Goal: Information Seeking & Learning: Learn about a topic

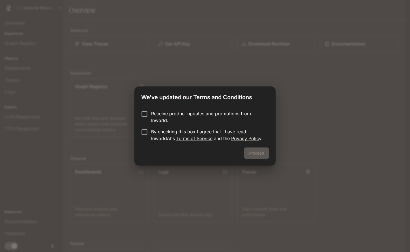
click at [180, 120] on p "Receive product updates and promotions from Inworld." at bounding box center [207, 117] width 113 height 14
click at [172, 132] on p "By checking this box I agree that I have read InworldAI's Terms of Service and …" at bounding box center [207, 135] width 113 height 14
click at [258, 155] on button "Proceed" at bounding box center [256, 153] width 25 height 11
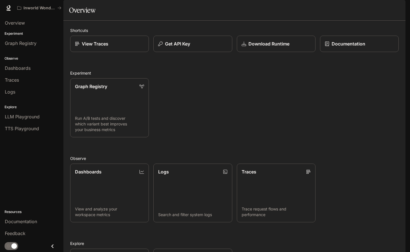
click at [368, 11] on span "Documentation" at bounding box center [371, 8] width 28 height 7
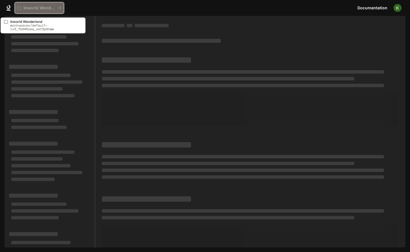
click at [44, 6] on p "Inworld Wonderland" at bounding box center [39, 8] width 32 height 5
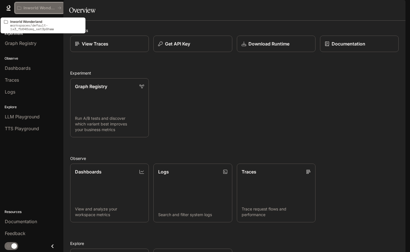
click at [52, 8] on p "Inworld Wonderland" at bounding box center [39, 8] width 32 height 5
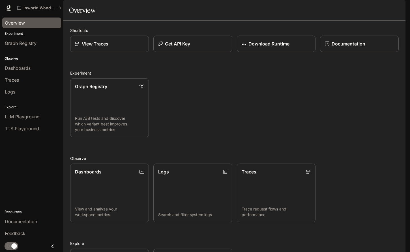
click at [20, 24] on span "Overview" at bounding box center [15, 23] width 20 height 7
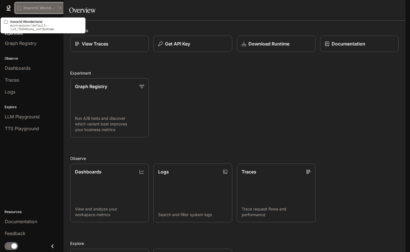
click at [53, 8] on p "Inworld Wonderland" at bounding box center [39, 8] width 32 height 5
click at [58, 10] on button "Inworld Wonderland" at bounding box center [39, 7] width 49 height 11
click at [59, 10] on button "Inworld Wonderland" at bounding box center [39, 7] width 49 height 11
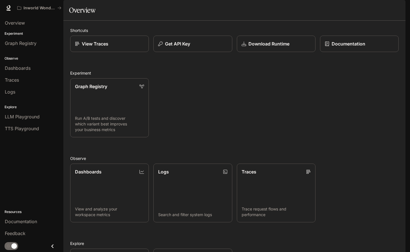
click at [394, 10] on img "button" at bounding box center [397, 8] width 8 height 8
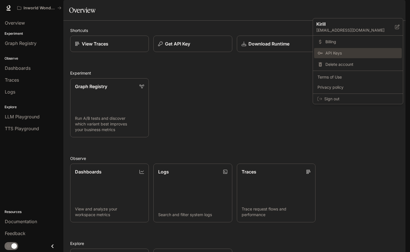
click at [344, 55] on span "API Keys" at bounding box center [361, 53] width 73 height 6
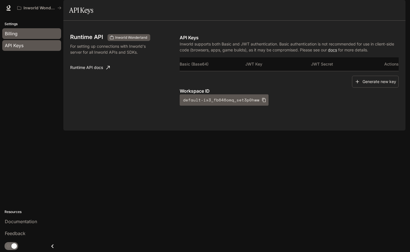
click at [26, 31] on div "Billing" at bounding box center [32, 33] width 54 height 7
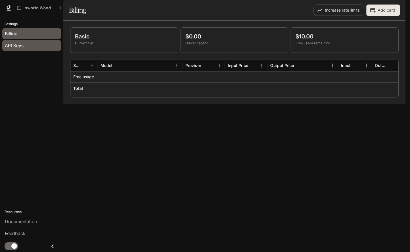
click at [34, 46] on div "API Keys" at bounding box center [32, 45] width 54 height 7
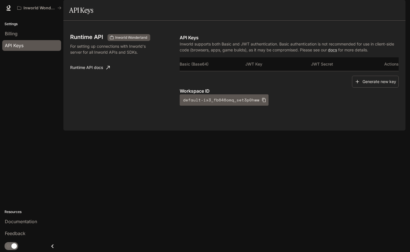
click at [375, 10] on span "Documentation" at bounding box center [371, 8] width 28 height 7
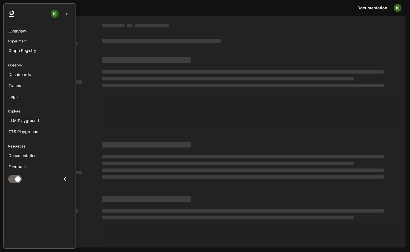
click at [64, 179] on icon "Close drawer" at bounding box center [64, 179] width 2 height 4
click at [68, 18] on button "button" at bounding box center [66, 13] width 8 height 11
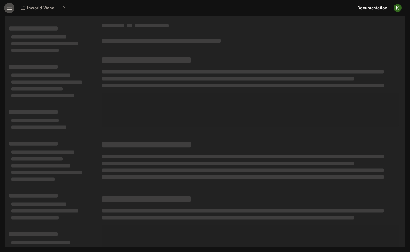
click at [9, 7] on icon "open drawer" at bounding box center [10, 8] width 6 height 6
click at [8, 9] on icon at bounding box center [9, 7] width 4 height 4
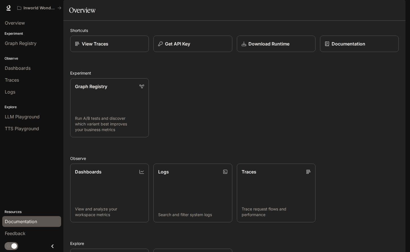
click at [35, 218] on span "Documentation" at bounding box center [21, 221] width 32 height 7
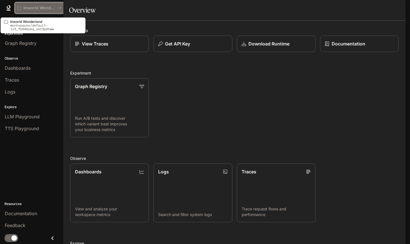
click at [43, 7] on p "Inworld Wonderland" at bounding box center [39, 8] width 32 height 5
click at [56, 5] on button "Inworld Wonderland" at bounding box center [39, 7] width 49 height 11
click at [59, 6] on icon "All workspaces" at bounding box center [59, 8] width 4 height 4
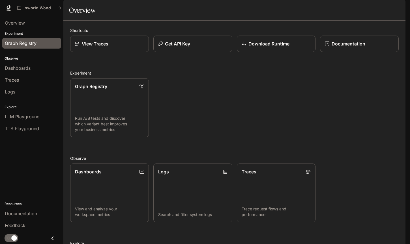
click at [39, 41] on div "Graph Registry" at bounding box center [32, 43] width 54 height 7
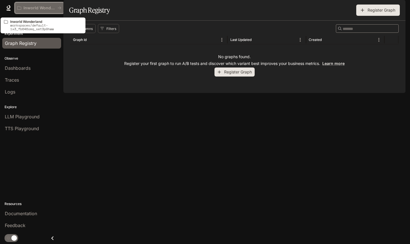
click at [51, 8] on p "Inworld Wonderland" at bounding box center [39, 8] width 32 height 5
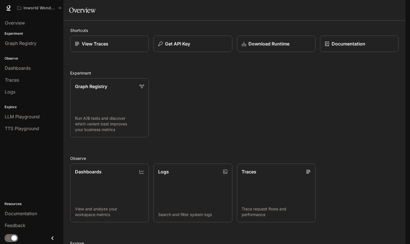
click at [397, 10] on img "button" at bounding box center [397, 8] width 8 height 8
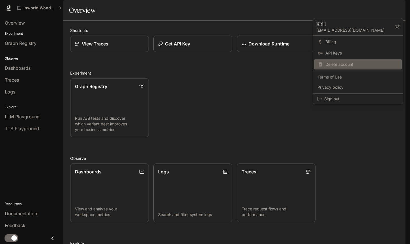
click at [347, 67] on span "Delete account" at bounding box center [361, 65] width 73 height 6
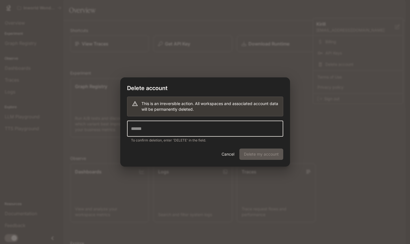
click at [204, 129] on input "text" at bounding box center [205, 129] width 156 height 16
type input "******"
click at [252, 157] on button "Delete my account" at bounding box center [261, 154] width 44 height 11
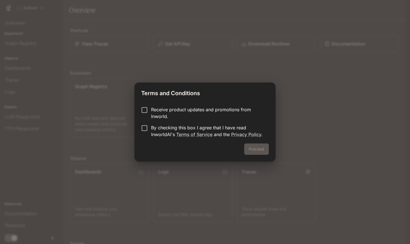
click at [156, 127] on p "By checking this box I agree that I have read InworldAI's Terms of Service and …" at bounding box center [207, 131] width 113 height 14
click at [258, 147] on button "Proceed" at bounding box center [256, 149] width 25 height 11
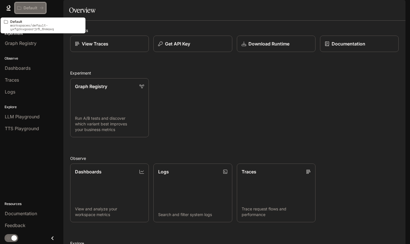
click at [37, 8] on div "Default" at bounding box center [28, 8] width 22 height 5
click at [34, 8] on p "Default" at bounding box center [30, 8] width 14 height 5
click at [41, 8] on icon "All workspaces" at bounding box center [42, 8] width 4 height 4
click at [38, 8] on div "Default" at bounding box center [28, 8] width 22 height 5
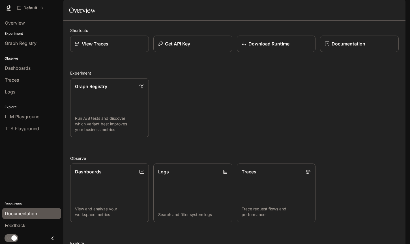
click at [28, 214] on span "Documentation" at bounding box center [21, 213] width 32 height 7
click at [364, 8] on span "Documentation" at bounding box center [371, 8] width 28 height 7
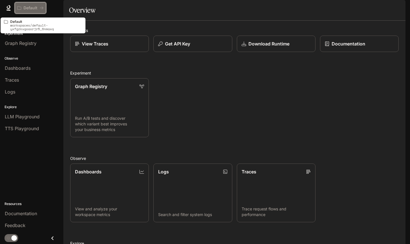
click at [42, 5] on button "Default" at bounding box center [30, 7] width 31 height 11
click at [40, 10] on button "Default" at bounding box center [30, 7] width 31 height 11
click at [38, 10] on button "Default" at bounding box center [30, 7] width 31 height 11
click at [40, 8] on icon "All workspaces" at bounding box center [42, 8] width 4 height 4
click at [41, 7] on icon "All workspaces" at bounding box center [42, 8] width 4 height 4
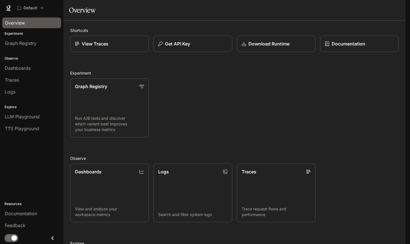
click at [29, 24] on div "Overview" at bounding box center [32, 23] width 54 height 7
click at [29, 44] on span "Graph Registry" at bounding box center [21, 43] width 32 height 7
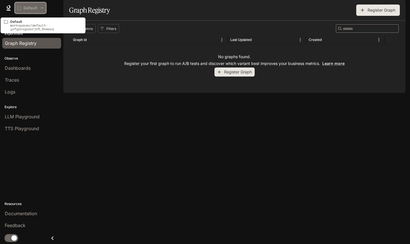
click at [42, 5] on button "Default" at bounding box center [30, 7] width 31 height 11
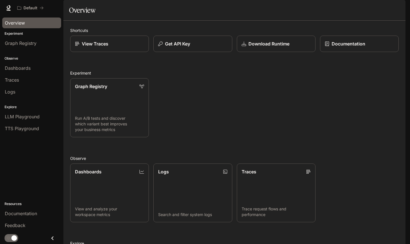
click at [25, 24] on div "Overview" at bounding box center [32, 23] width 54 height 7
click at [26, 44] on span "Graph Registry" at bounding box center [21, 43] width 32 height 7
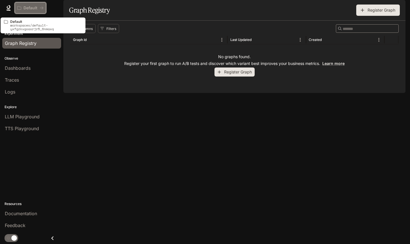
click at [38, 6] on div "Default" at bounding box center [28, 8] width 22 height 5
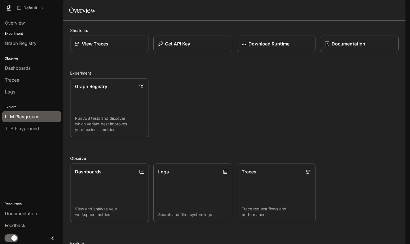
click at [23, 116] on span "LLM Playground" at bounding box center [22, 116] width 35 height 7
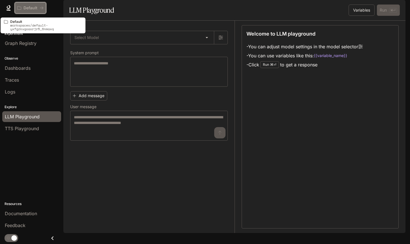
click at [32, 7] on p "Default" at bounding box center [30, 8] width 14 height 5
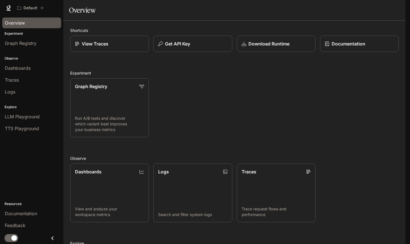
click at [21, 24] on span "Overview" at bounding box center [15, 23] width 20 height 7
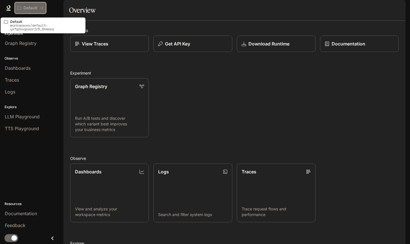
click at [44, 8] on button "Default" at bounding box center [30, 7] width 31 height 11
click at [42, 8] on icon "All workspaces" at bounding box center [41, 8] width 3 height 3
click at [41, 10] on div "Default" at bounding box center [30, 8] width 26 height 5
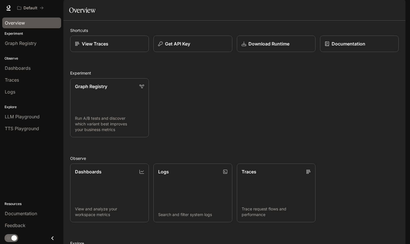
click at [30, 23] on div "Overview" at bounding box center [32, 23] width 54 height 7
click at [24, 25] on span "Overview" at bounding box center [15, 23] width 20 height 7
click at [23, 94] on div "Logs" at bounding box center [32, 91] width 54 height 7
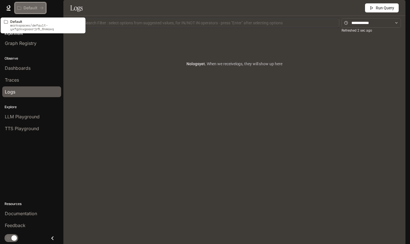
click at [39, 10] on div "Default" at bounding box center [28, 8] width 22 height 5
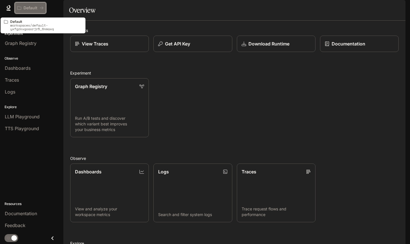
click at [39, 10] on div "Default" at bounding box center [28, 8] width 22 height 5
click at [38, 10] on div "Default" at bounding box center [28, 8] width 22 height 5
click at [41, 8] on icon "All workspaces" at bounding box center [42, 8] width 4 height 4
click at [39, 8] on div "Default" at bounding box center [28, 8] width 22 height 5
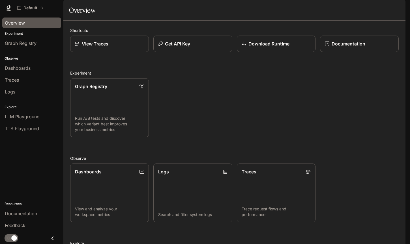
click at [24, 23] on span "Overview" at bounding box center [15, 23] width 20 height 7
click at [16, 24] on span "Overview" at bounding box center [15, 23] width 20 height 7
click at [21, 23] on span "Overview" at bounding box center [15, 23] width 20 height 7
click at [23, 23] on span "Overview" at bounding box center [15, 23] width 20 height 7
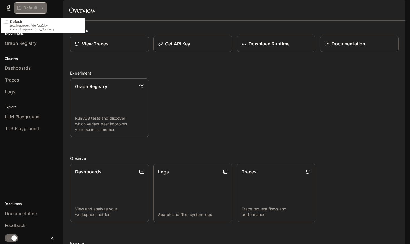
click at [42, 10] on button "Default" at bounding box center [30, 7] width 31 height 11
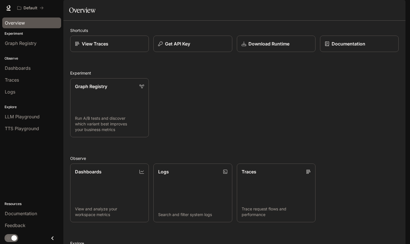
click at [29, 24] on div "Overview" at bounding box center [32, 23] width 54 height 7
click at [397, 7] on img "button" at bounding box center [397, 8] width 8 height 8
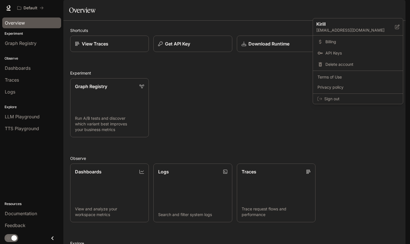
click at [397, 7] on div at bounding box center [205, 122] width 410 height 244
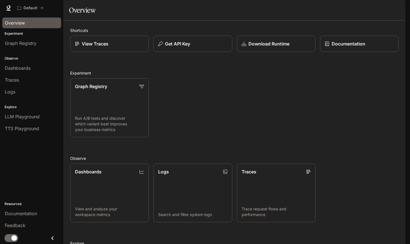
click at [397, 7] on img "button" at bounding box center [397, 8] width 8 height 8
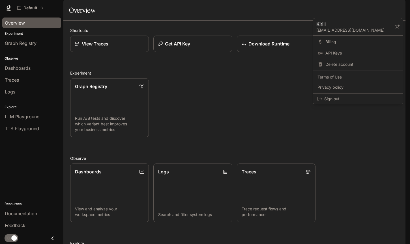
click at [397, 7] on div at bounding box center [205, 122] width 410 height 244
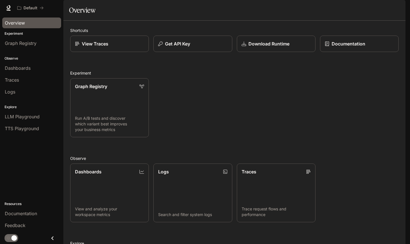
click at [378, 9] on span "Documentation" at bounding box center [371, 8] width 28 height 7
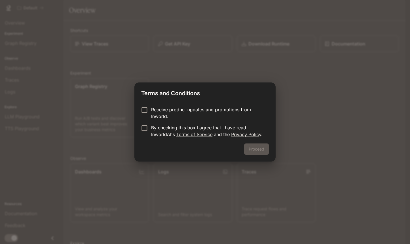
click at [158, 129] on p "By checking this box I agree that I have read InworldAI's Terms of Service and …" at bounding box center [207, 131] width 113 height 14
click at [255, 149] on button "Proceed" at bounding box center [256, 149] width 25 height 11
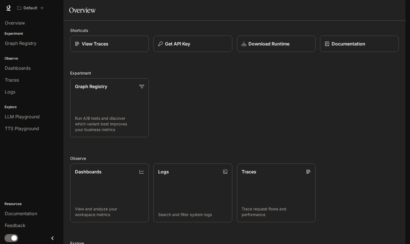
click at [369, 11] on span "Documentation" at bounding box center [371, 8] width 28 height 7
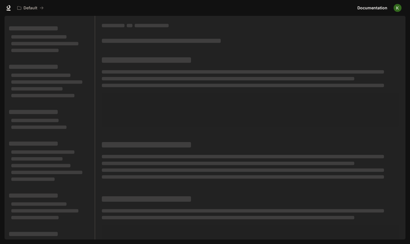
click at [170, 0] on div "Default Documentation Documentation" at bounding box center [205, 8] width 410 height 16
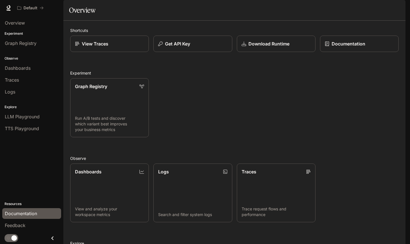
click at [21, 216] on span "Documentation" at bounding box center [21, 213] width 32 height 7
click at [29, 212] on span "Documentation" at bounding box center [21, 213] width 32 height 7
click at [375, 10] on span "Documentation" at bounding box center [371, 8] width 28 height 7
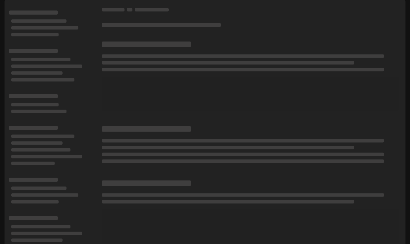
click at [62, 1] on div "Default Documentation Documentation" at bounding box center [205, 8] width 410 height 16
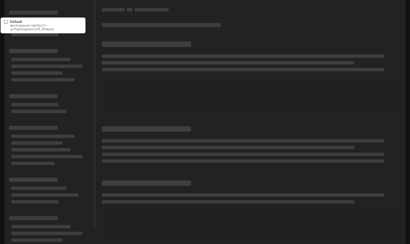
click at [35, 9] on p "Default" at bounding box center [30, 8] width 14 height 5
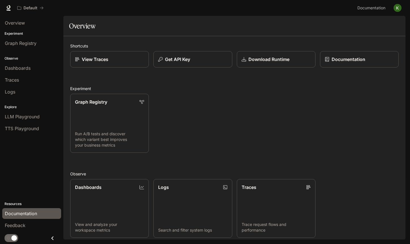
click at [43, 211] on div "Documentation" at bounding box center [32, 213] width 54 height 7
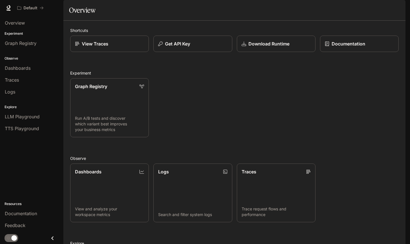
click at [371, 8] on span "Documentation" at bounding box center [371, 8] width 28 height 7
